Goal: Obtain resource: Download file/media

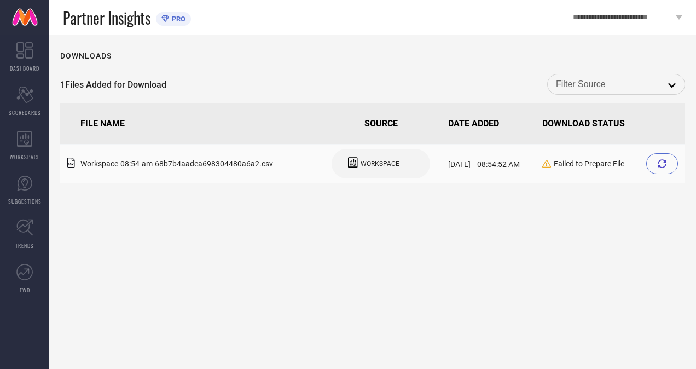
click at [663, 165] on icon at bounding box center [662, 163] width 9 height 9
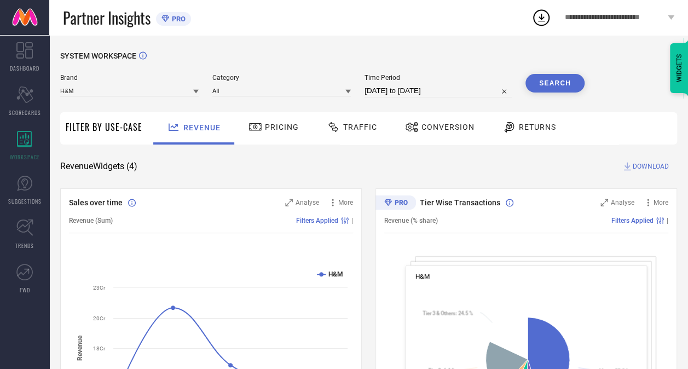
click at [347, 124] on span "Traffic" at bounding box center [360, 127] width 34 height 9
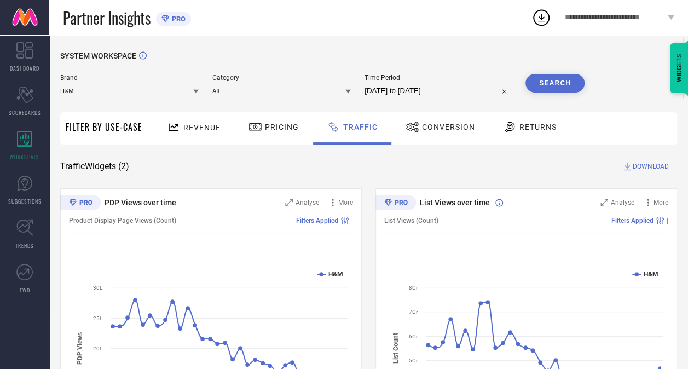
click at [554, 84] on button "Search" at bounding box center [554, 83] width 59 height 19
click at [654, 163] on span "DOWNLOAD" at bounding box center [651, 166] width 36 height 11
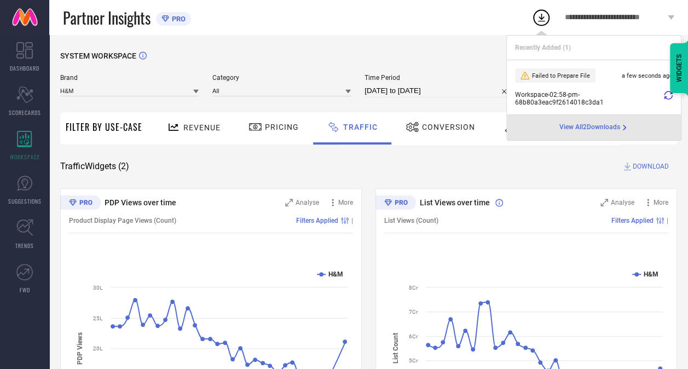
click at [664, 94] on icon at bounding box center [668, 95] width 9 height 9
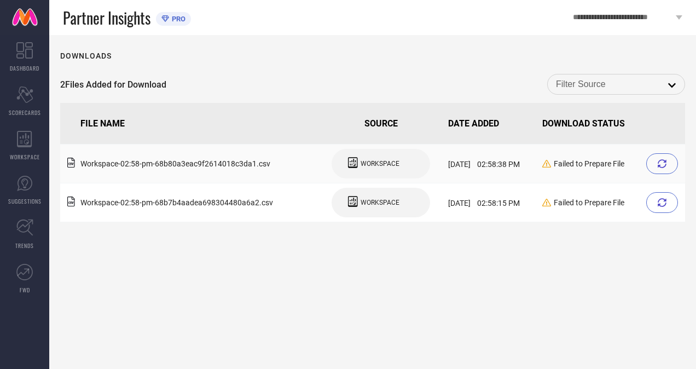
click at [658, 169] on div at bounding box center [662, 163] width 32 height 21
